Goal: Contribute content: Add original content to the website for others to see

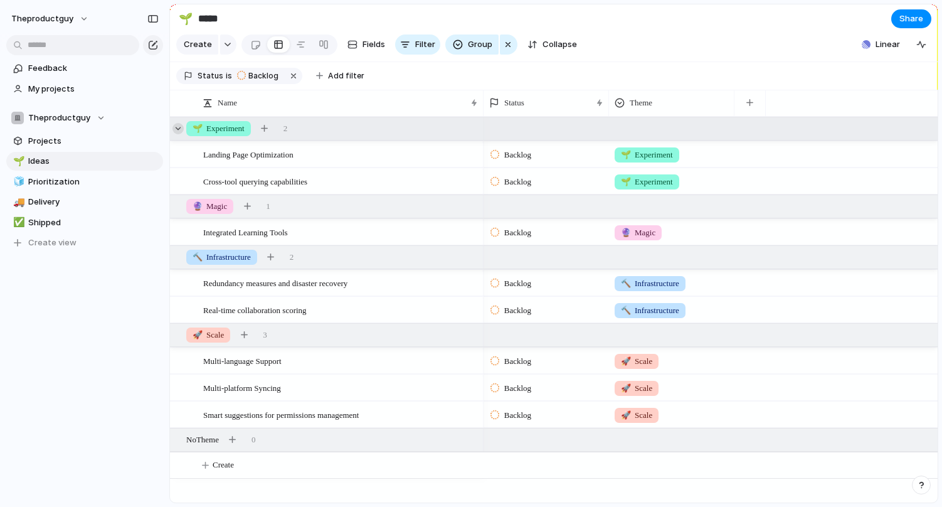
click at [182, 129] on div at bounding box center [177, 128] width 11 height 11
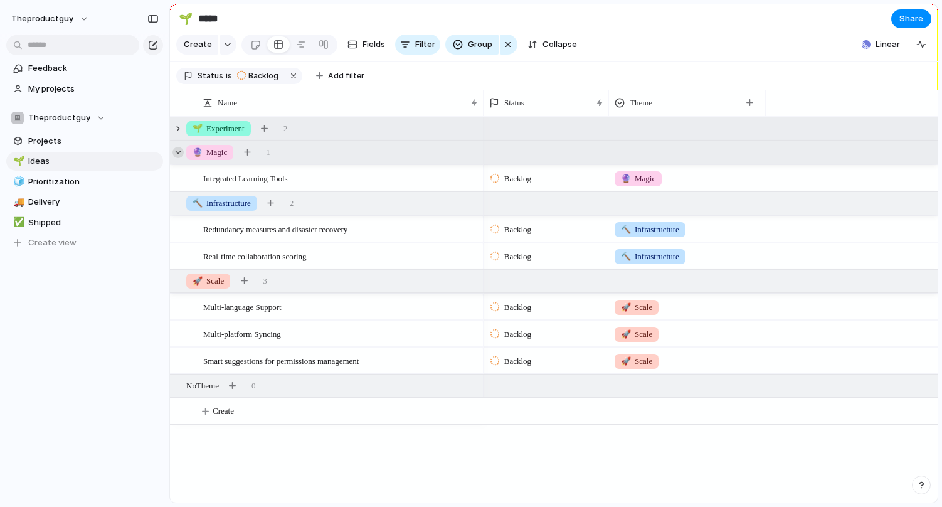
click at [179, 156] on div at bounding box center [177, 152] width 11 height 11
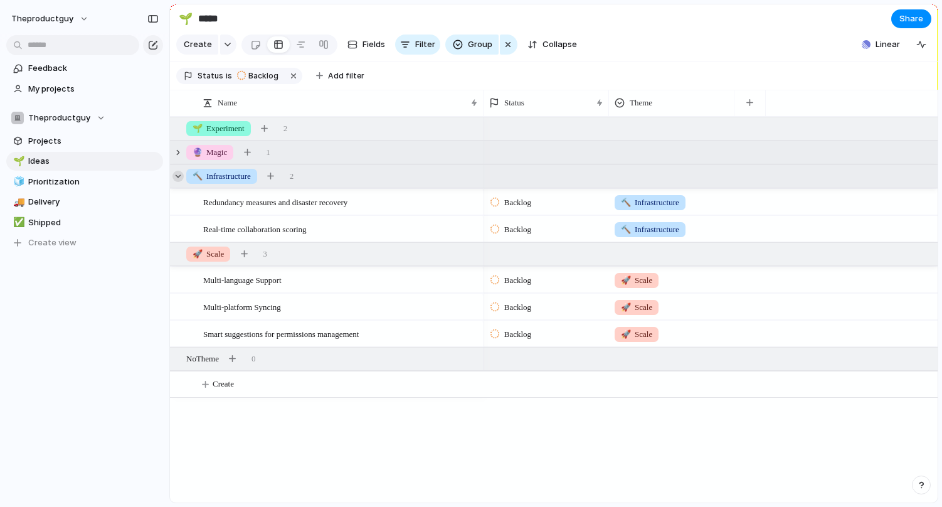
click at [181, 173] on div at bounding box center [177, 176] width 11 height 11
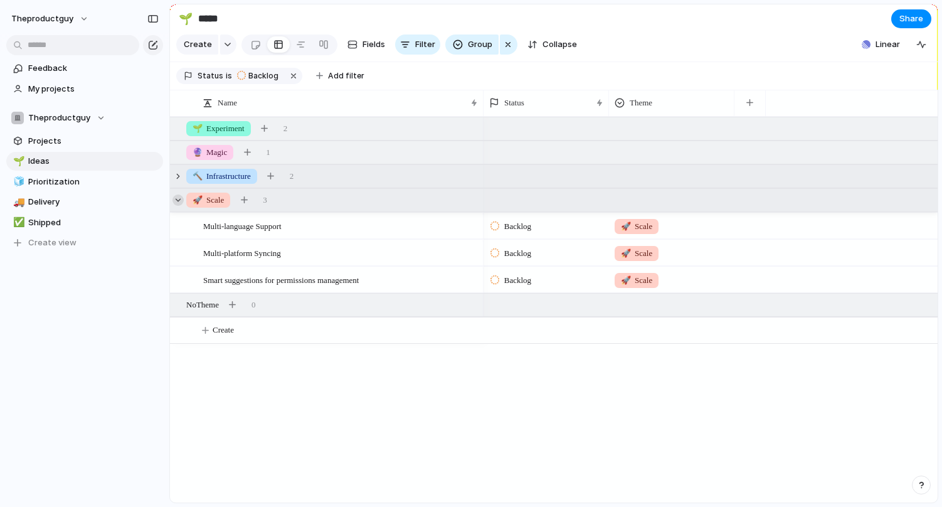
click at [181, 198] on div at bounding box center [177, 199] width 11 height 11
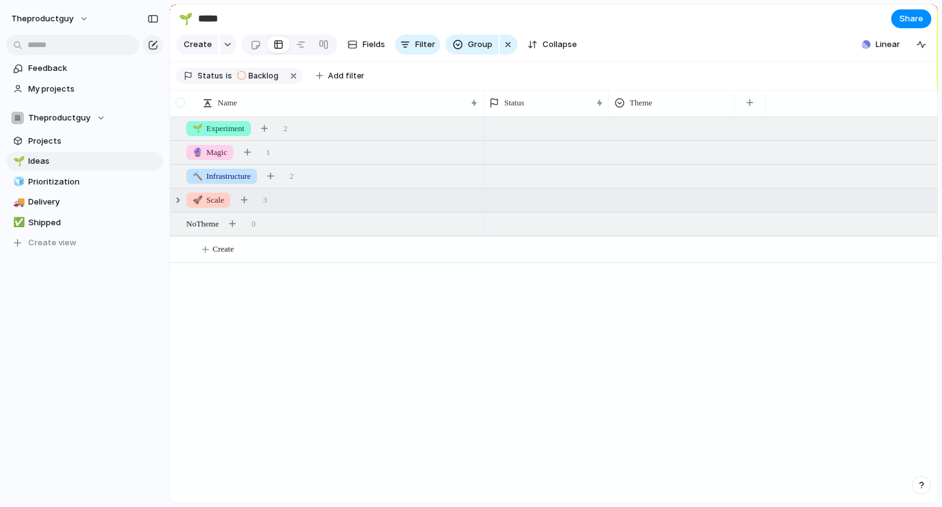
click at [180, 103] on div at bounding box center [180, 102] width 9 height 9
click at [532, 454] on span "Delete" at bounding box center [529, 457] width 26 height 13
click at [533, 460] on div at bounding box center [711, 310] width 454 height 386
click at [177, 103] on div at bounding box center [180, 102] width 9 height 9
click at [180, 103] on div at bounding box center [180, 102] width 9 height 9
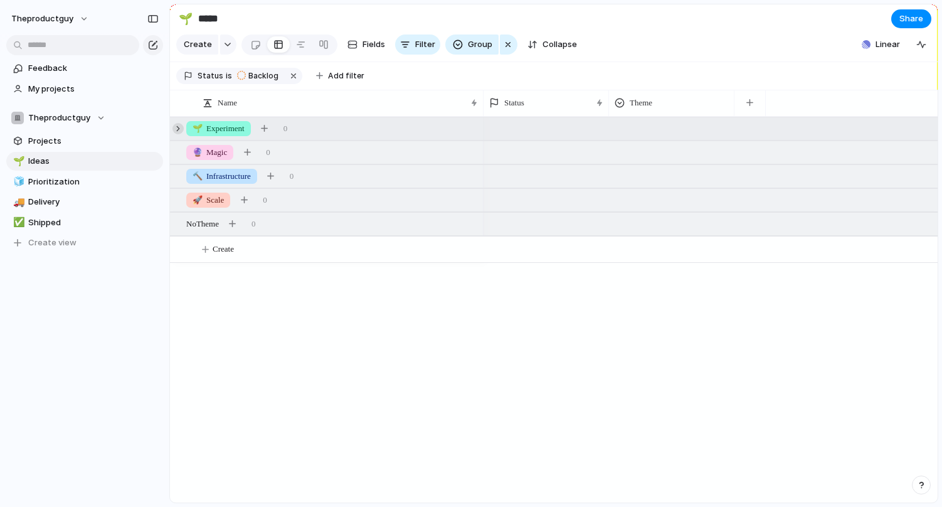
click at [181, 127] on div at bounding box center [177, 128] width 11 height 11
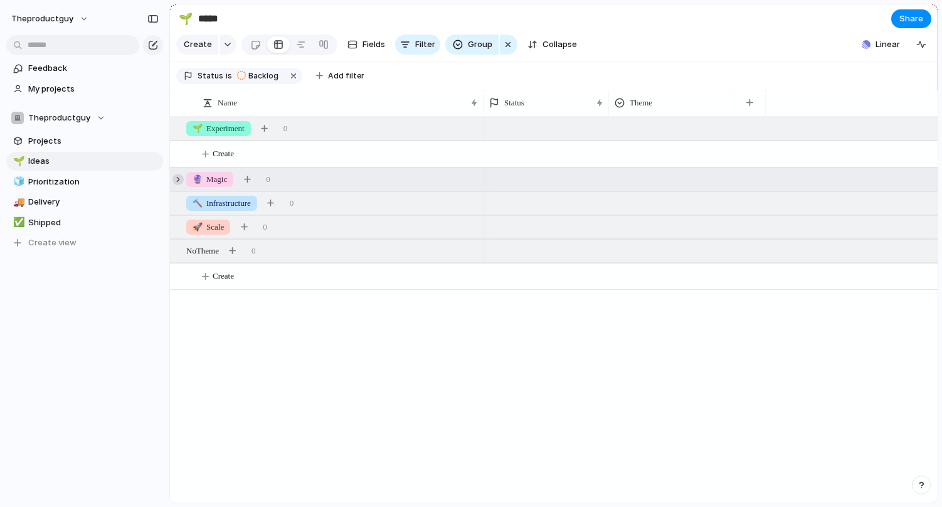
click at [178, 180] on div at bounding box center [177, 179] width 11 height 11
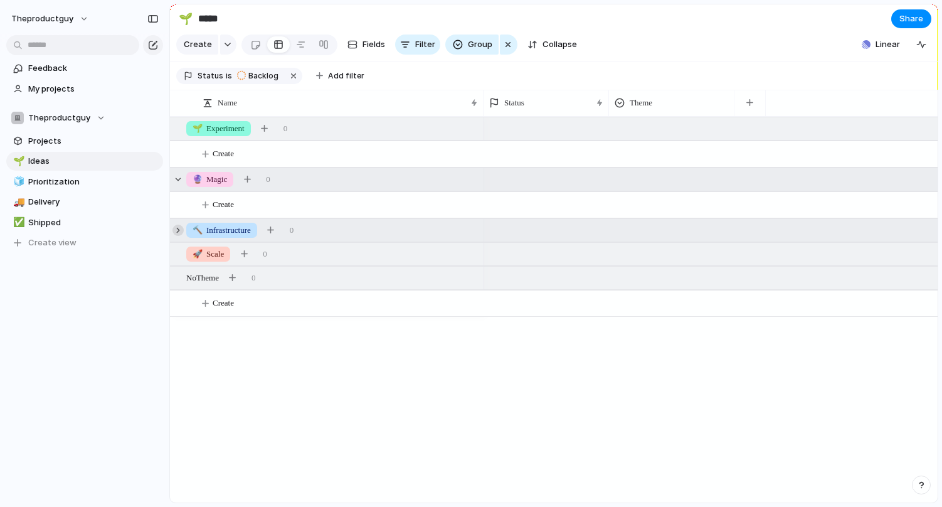
click at [180, 231] on div at bounding box center [177, 230] width 11 height 11
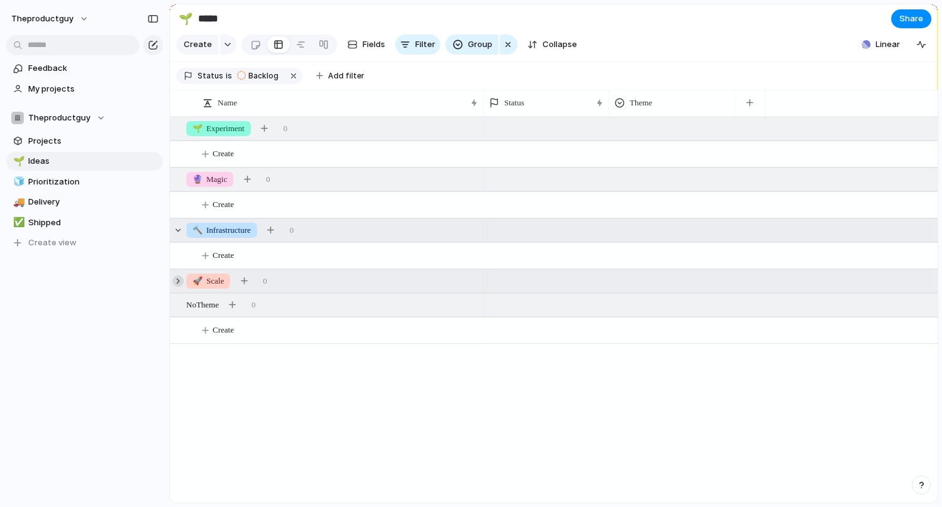
click at [180, 284] on div at bounding box center [177, 280] width 11 height 11
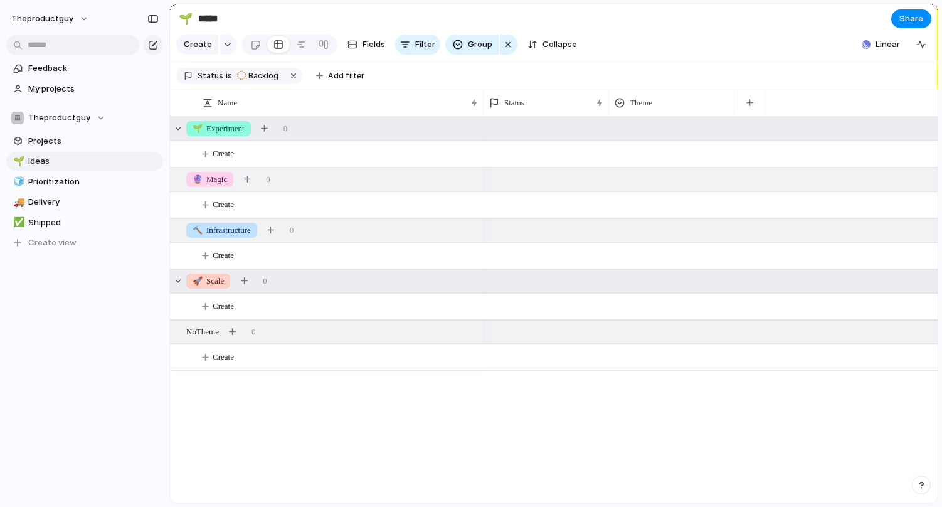
click at [236, 129] on span "🌱 Experiment" at bounding box center [219, 128] width 52 height 13
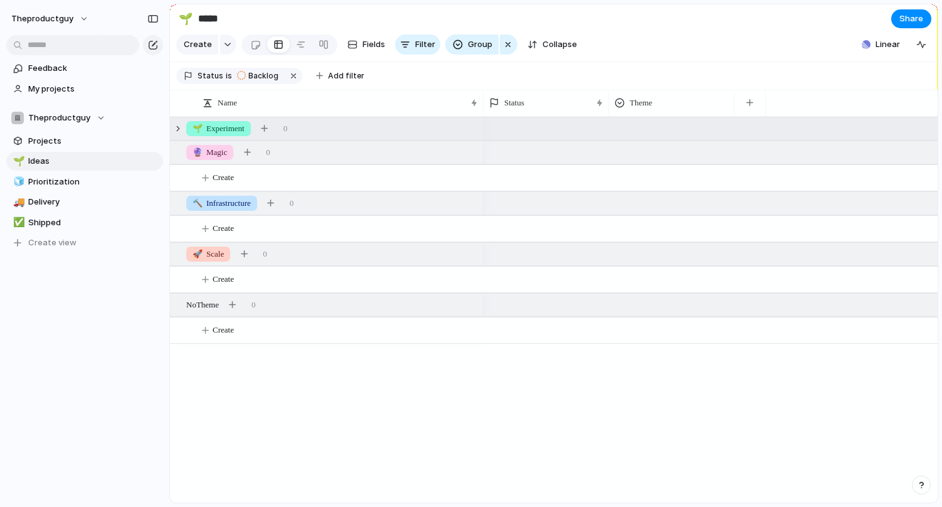
click at [236, 129] on span "🌱 Experiment" at bounding box center [219, 128] width 52 height 13
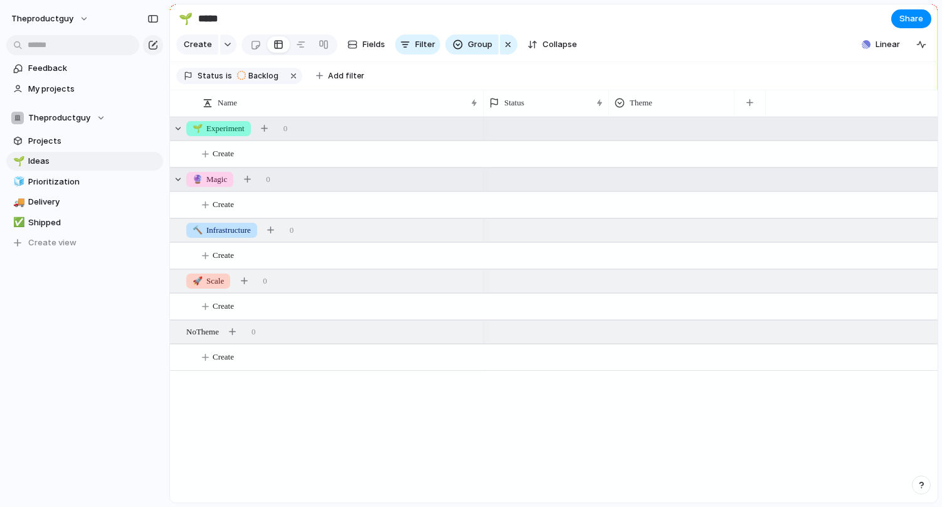
click at [218, 181] on span "🔮 Magic" at bounding box center [210, 179] width 34 height 13
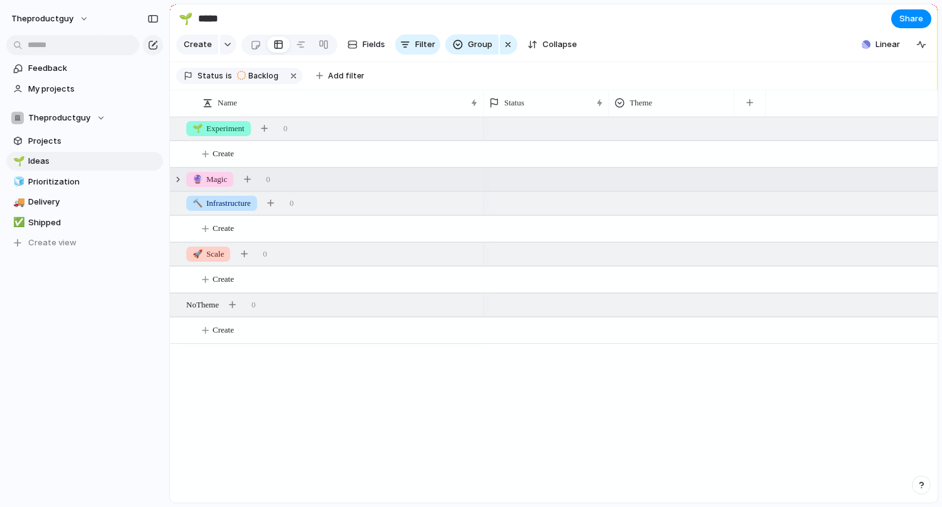
click at [218, 181] on span "🔮 Magic" at bounding box center [210, 179] width 34 height 13
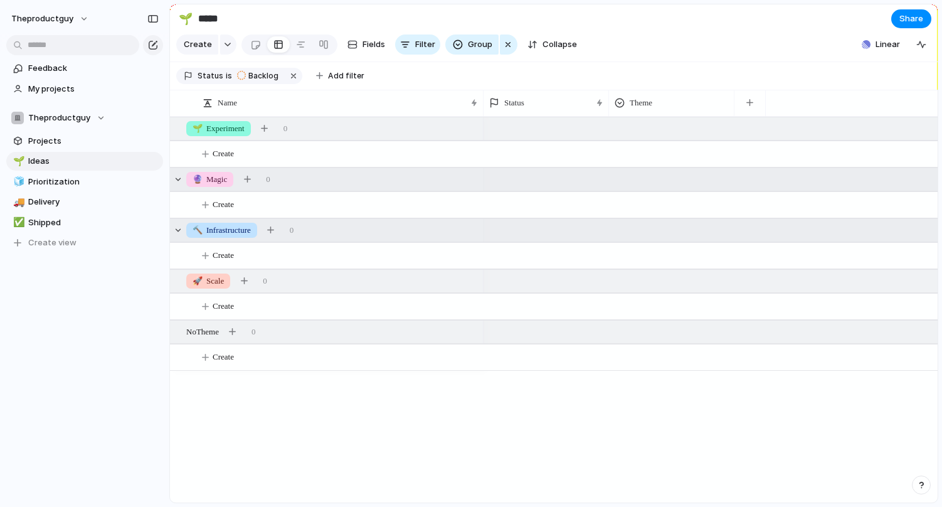
click at [218, 227] on span "🔨 Infrastructure" at bounding box center [222, 230] width 58 height 13
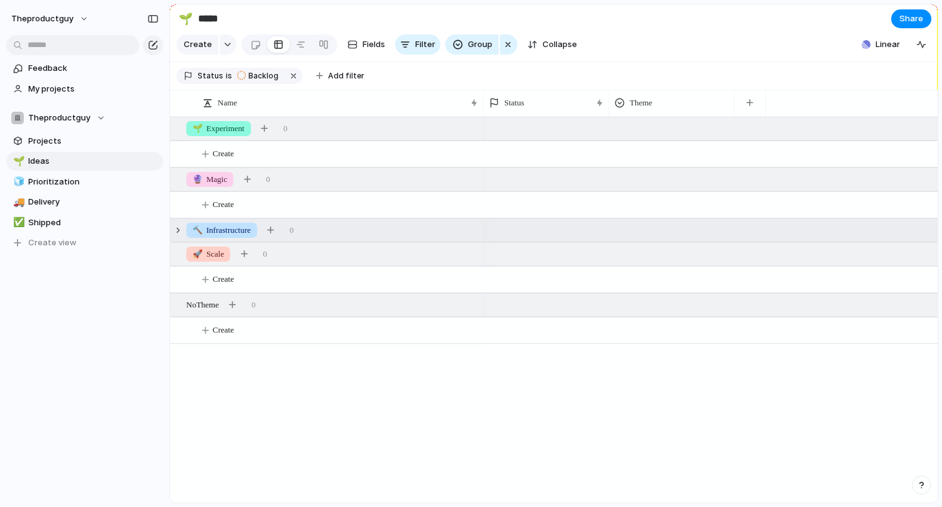
click at [218, 227] on span "🔨 Infrastructure" at bounding box center [222, 230] width 58 height 13
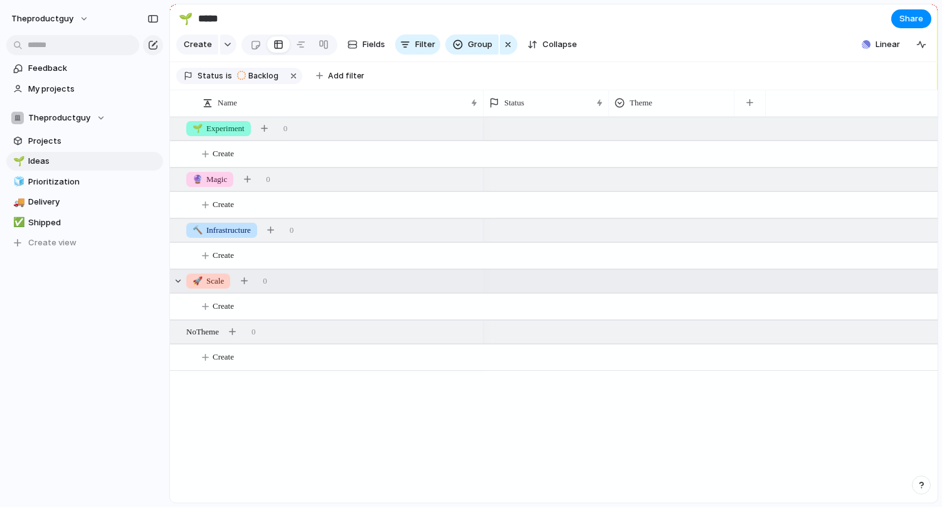
click at [222, 278] on span "🚀 Scale" at bounding box center [208, 281] width 31 height 13
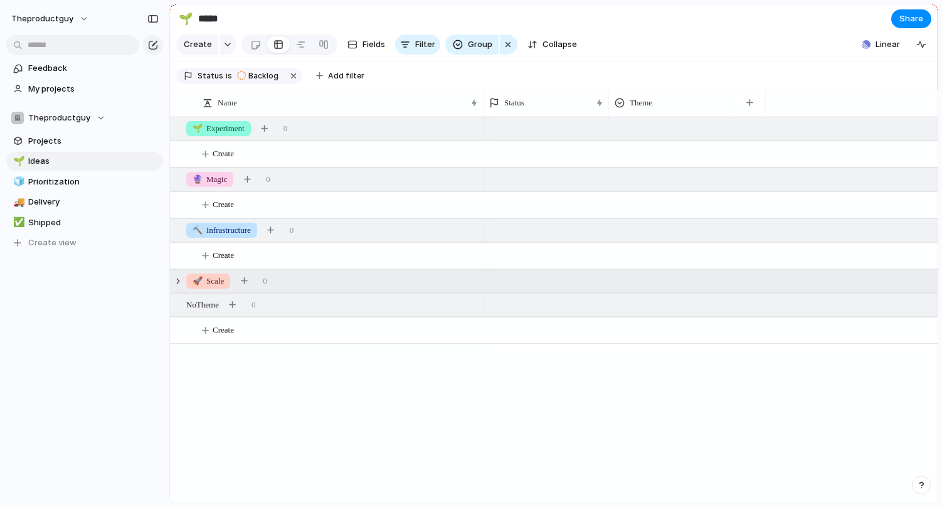
click at [222, 278] on span "🚀 Scale" at bounding box center [208, 281] width 31 height 13
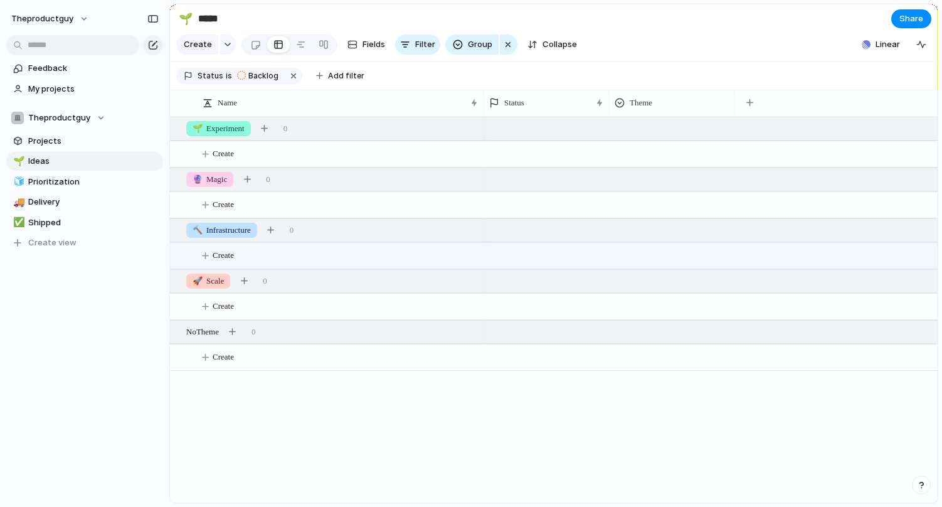
click at [229, 253] on span "Create" at bounding box center [223, 255] width 21 height 13
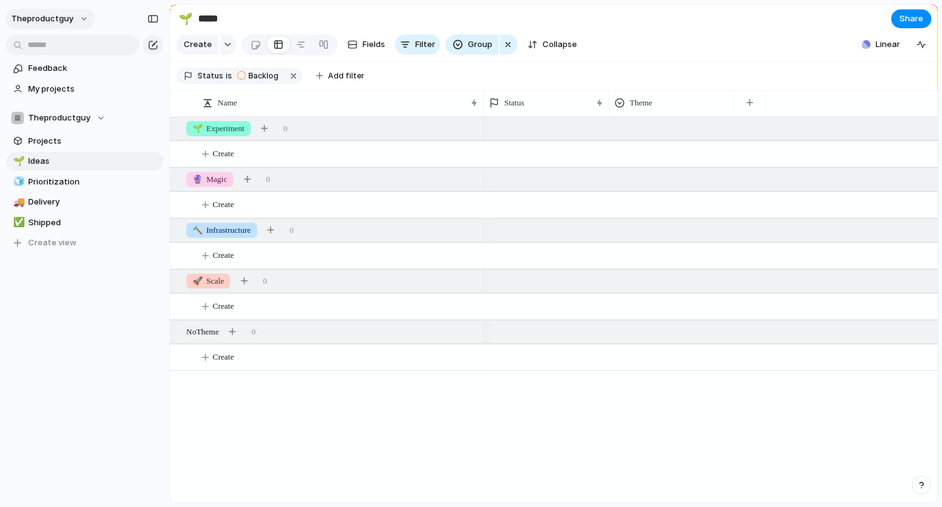
click at [61, 17] on span "theproductguy" at bounding box center [42, 19] width 62 height 13
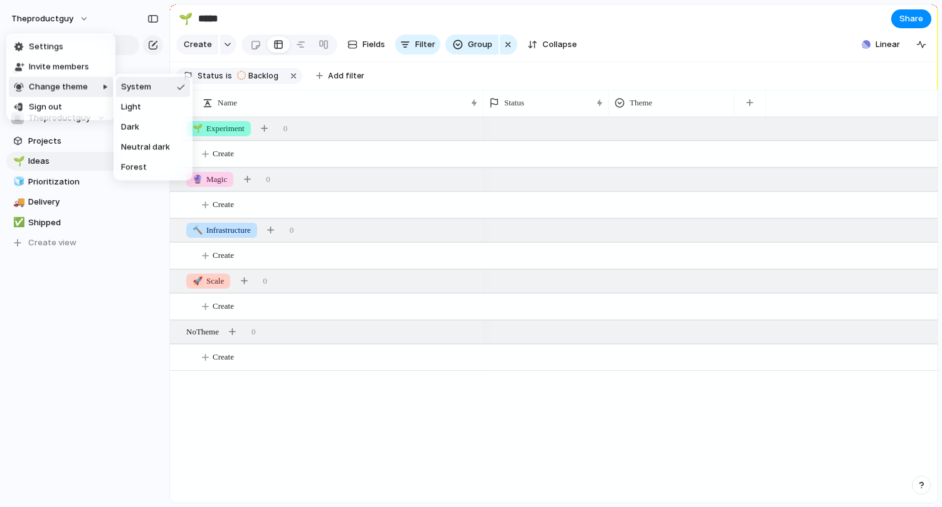
click at [65, 282] on div "Settings Invite members Change theme Sign out" at bounding box center [471, 253] width 942 height 507
